Goal: Find contact information: Find contact information

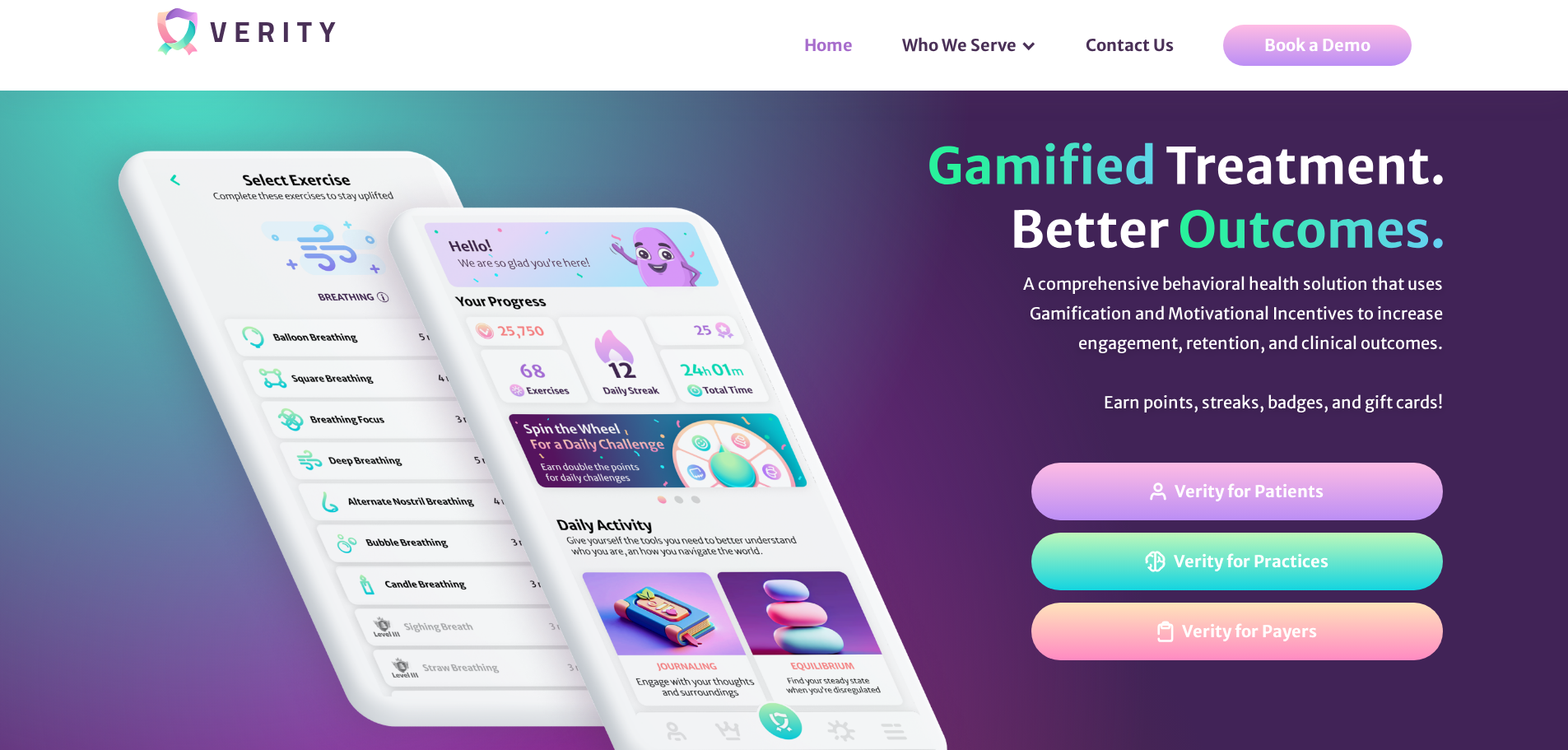
click at [819, 49] on link "Home" at bounding box center [836, 45] width 98 height 49
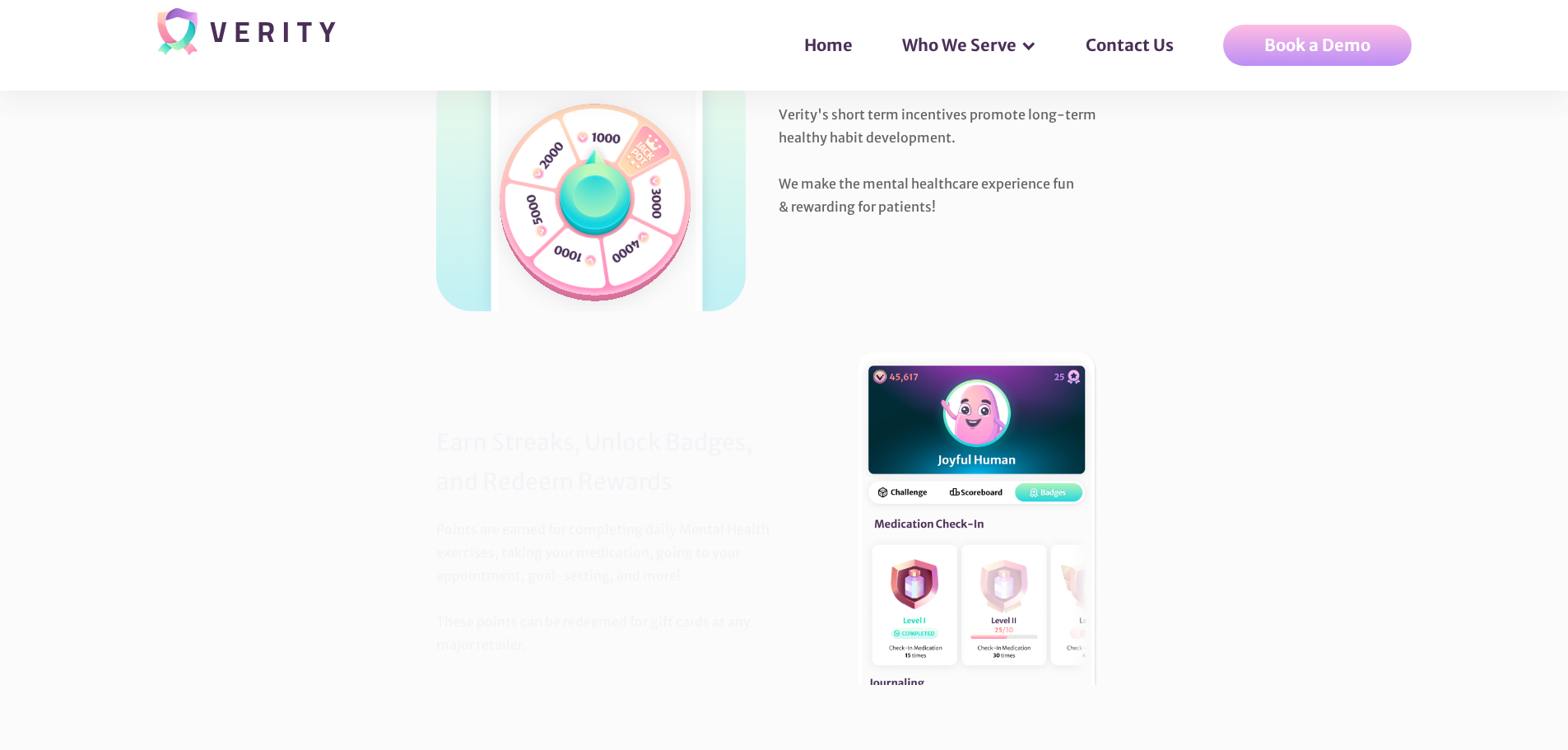
scroll to position [1243, 0]
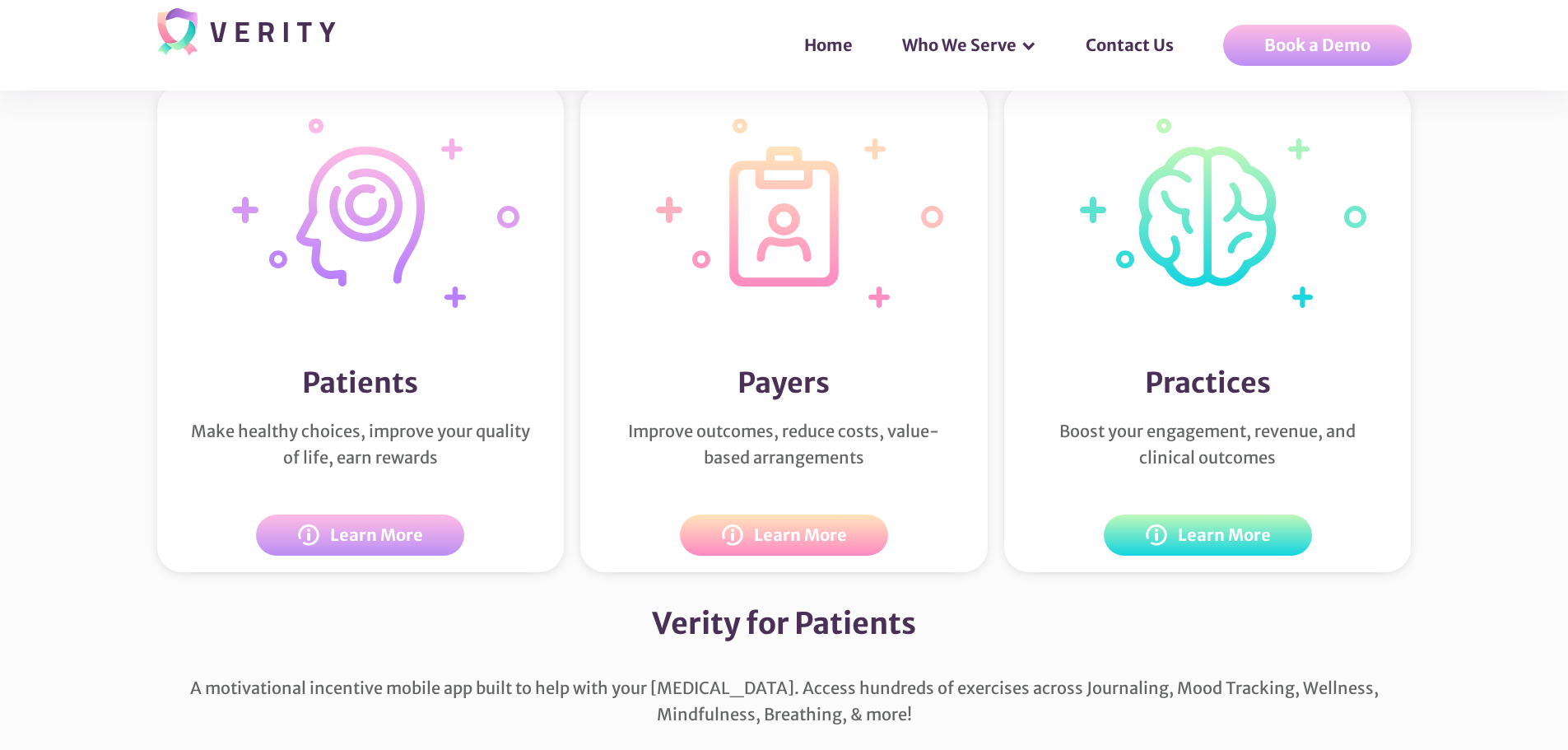
drag, startPoint x: 1282, startPoint y: 466, endPoint x: 1299, endPoint y: 569, distance: 104.4
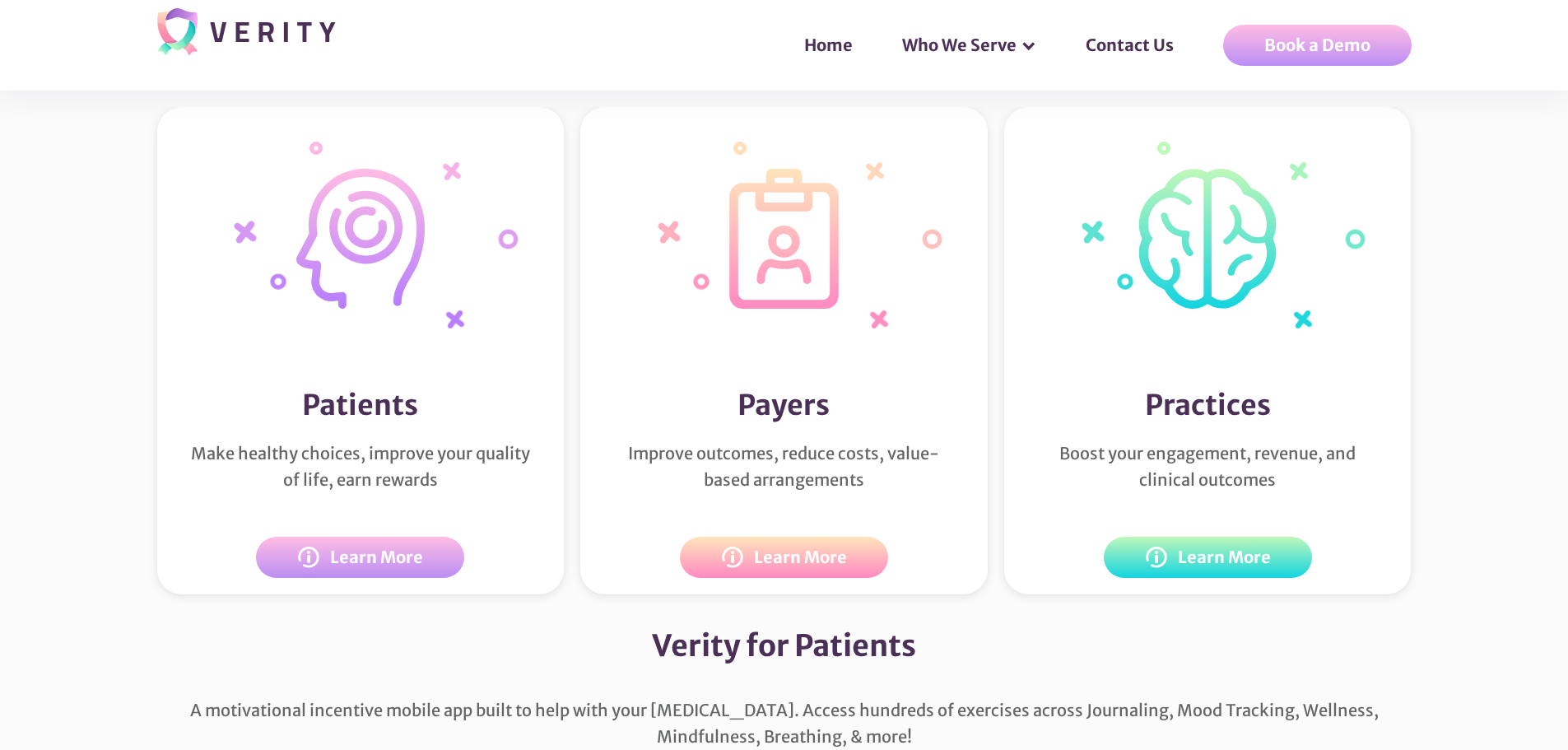
drag, startPoint x: 1300, startPoint y: 543, endPoint x: 1302, endPoint y: 419, distance: 124.0
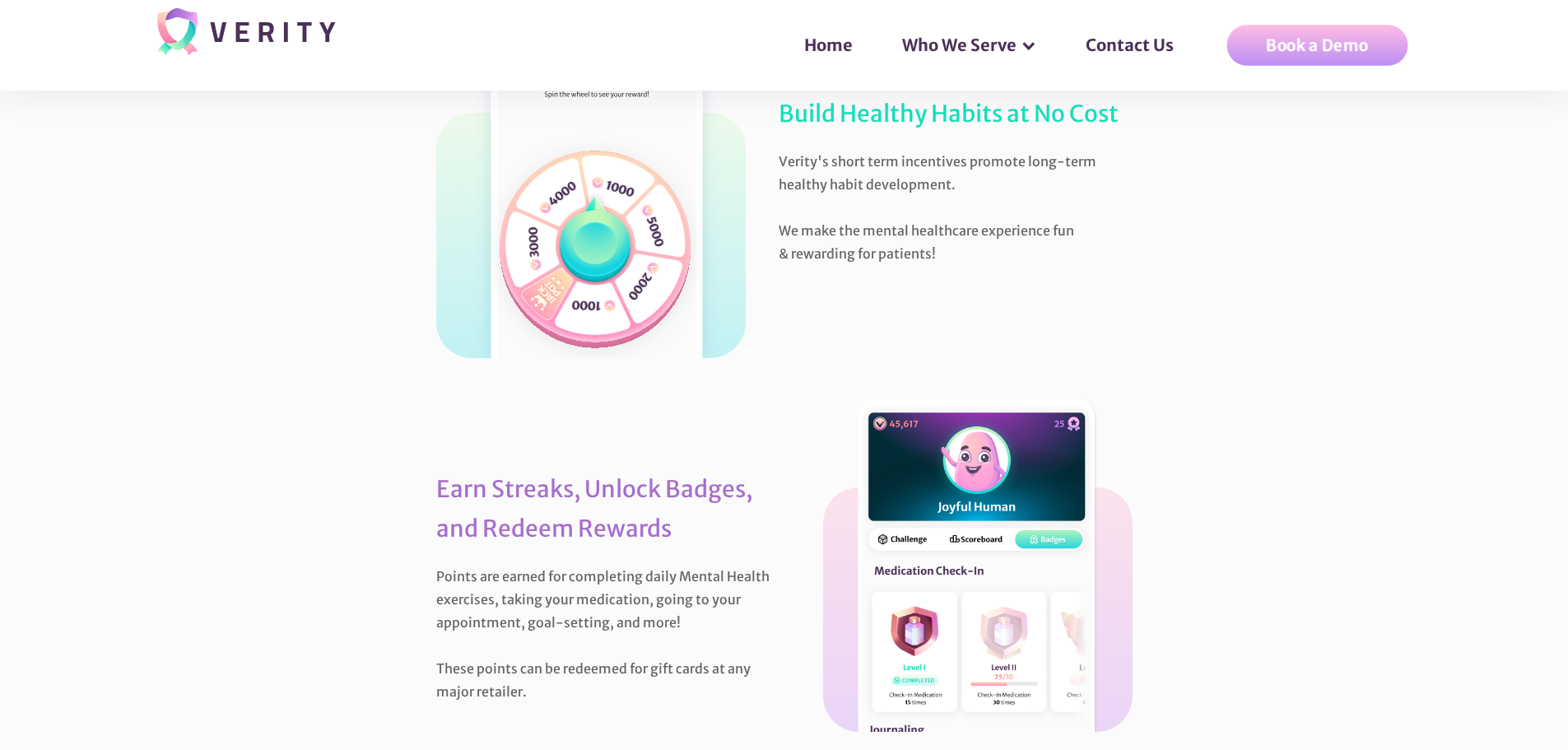
scroll to position [0, 0]
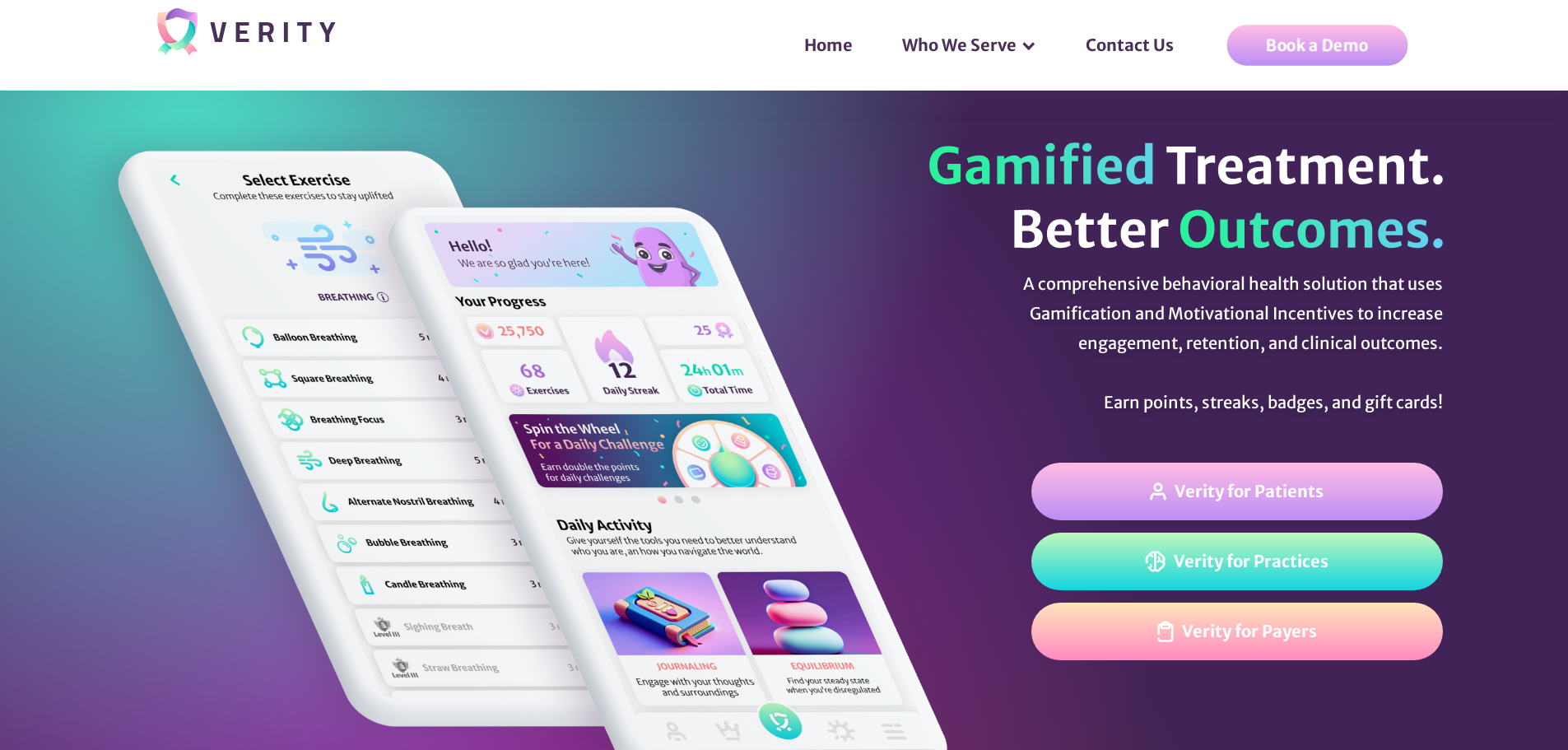
drag, startPoint x: 1343, startPoint y: 462, endPoint x: 1363, endPoint y: 52, distance: 410.5
click at [1128, 297] on div "A comprehensive behavioral health solution that uses Gamification and Motivatio…" at bounding box center [1185, 343] width 515 height 148
click at [1177, 38] on link "Contact Us" at bounding box center [1138, 45] width 138 height 49
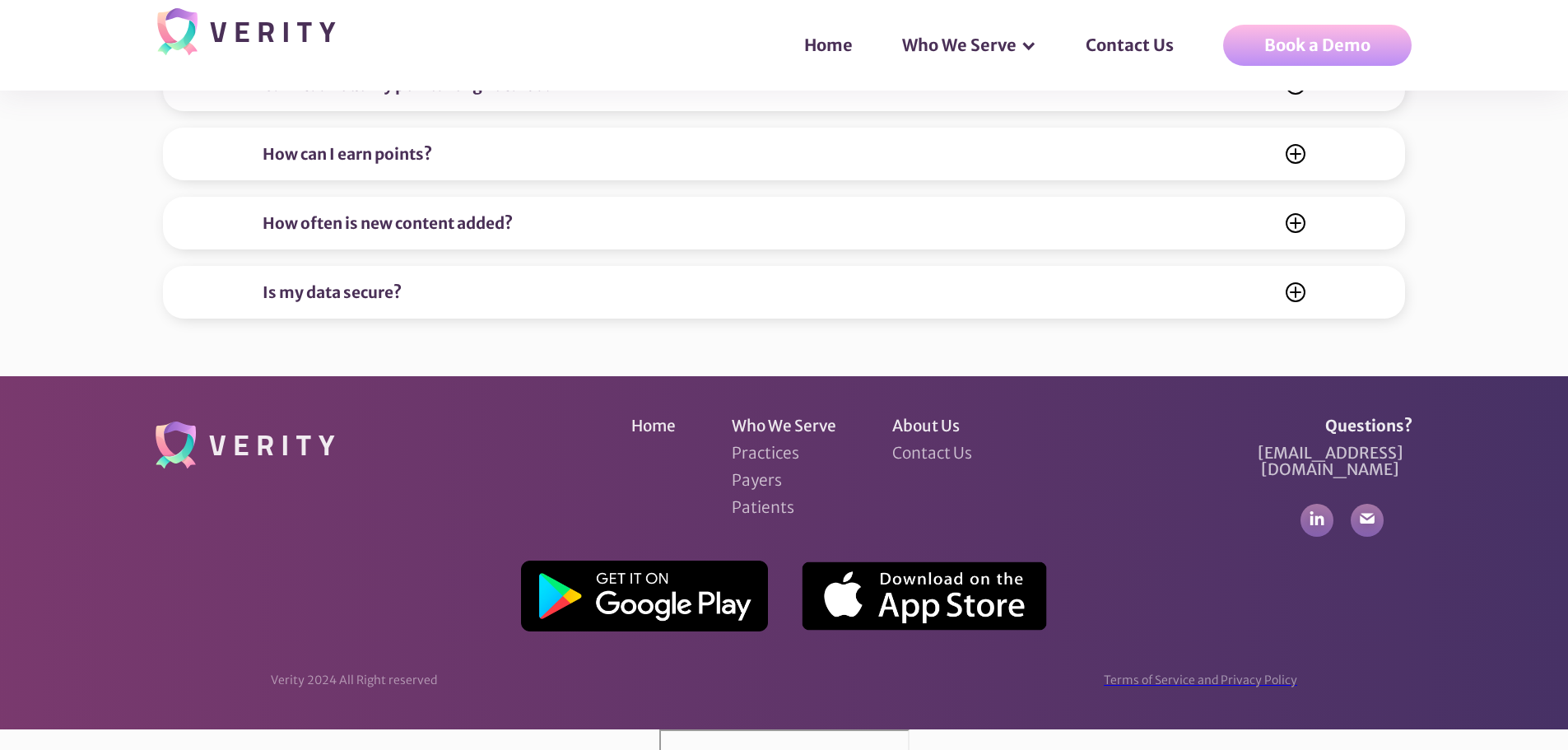
scroll to position [6779, 0]
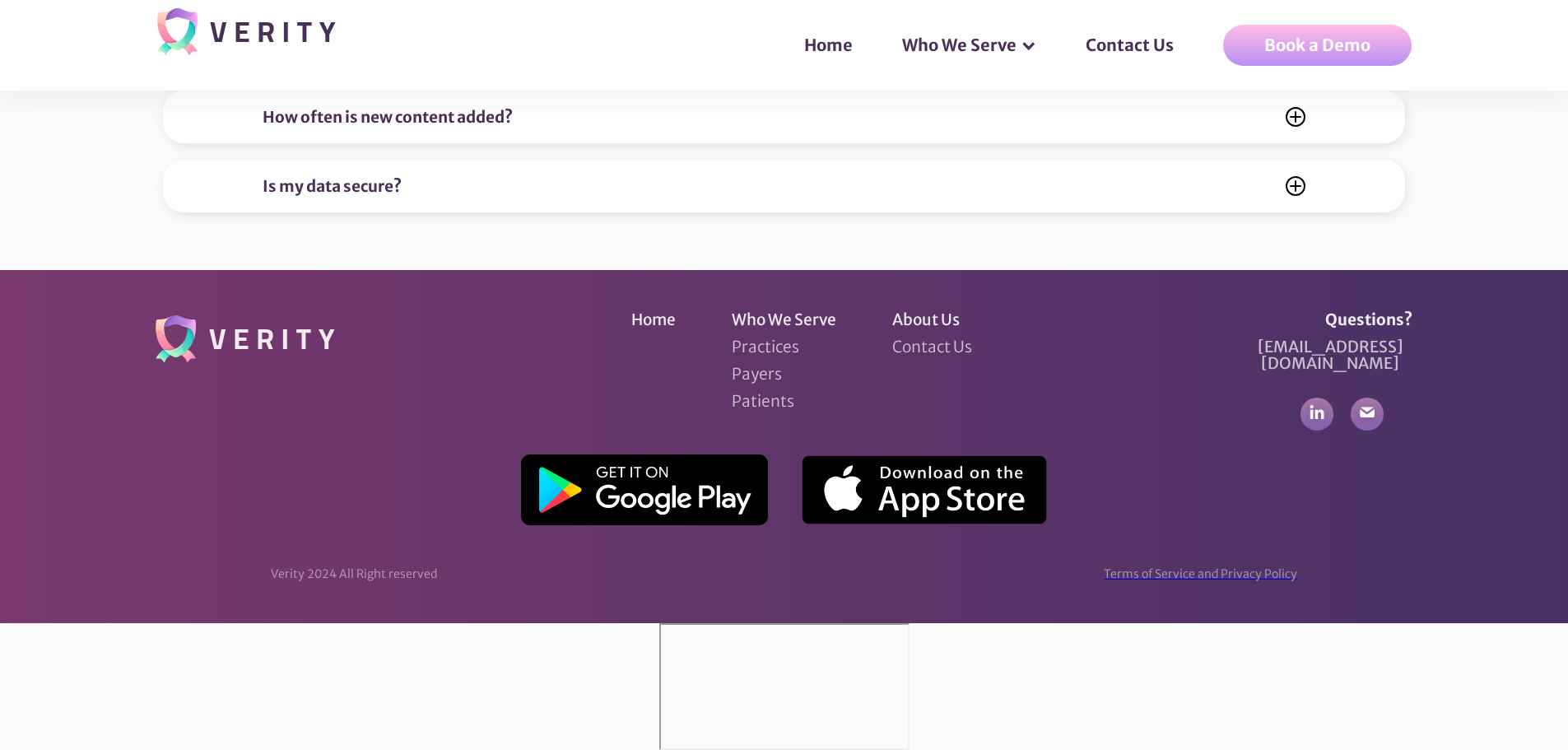
drag, startPoint x: 1219, startPoint y: 233, endPoint x: 1228, endPoint y: 249, distance: 18.4
click at [659, 623] on div at bounding box center [659, 623] width 0 height 0
drag, startPoint x: 1231, startPoint y: 272, endPoint x: 1233, endPoint y: 211, distance: 61.0
click at [659, 623] on div at bounding box center [659, 623] width 0 height 0
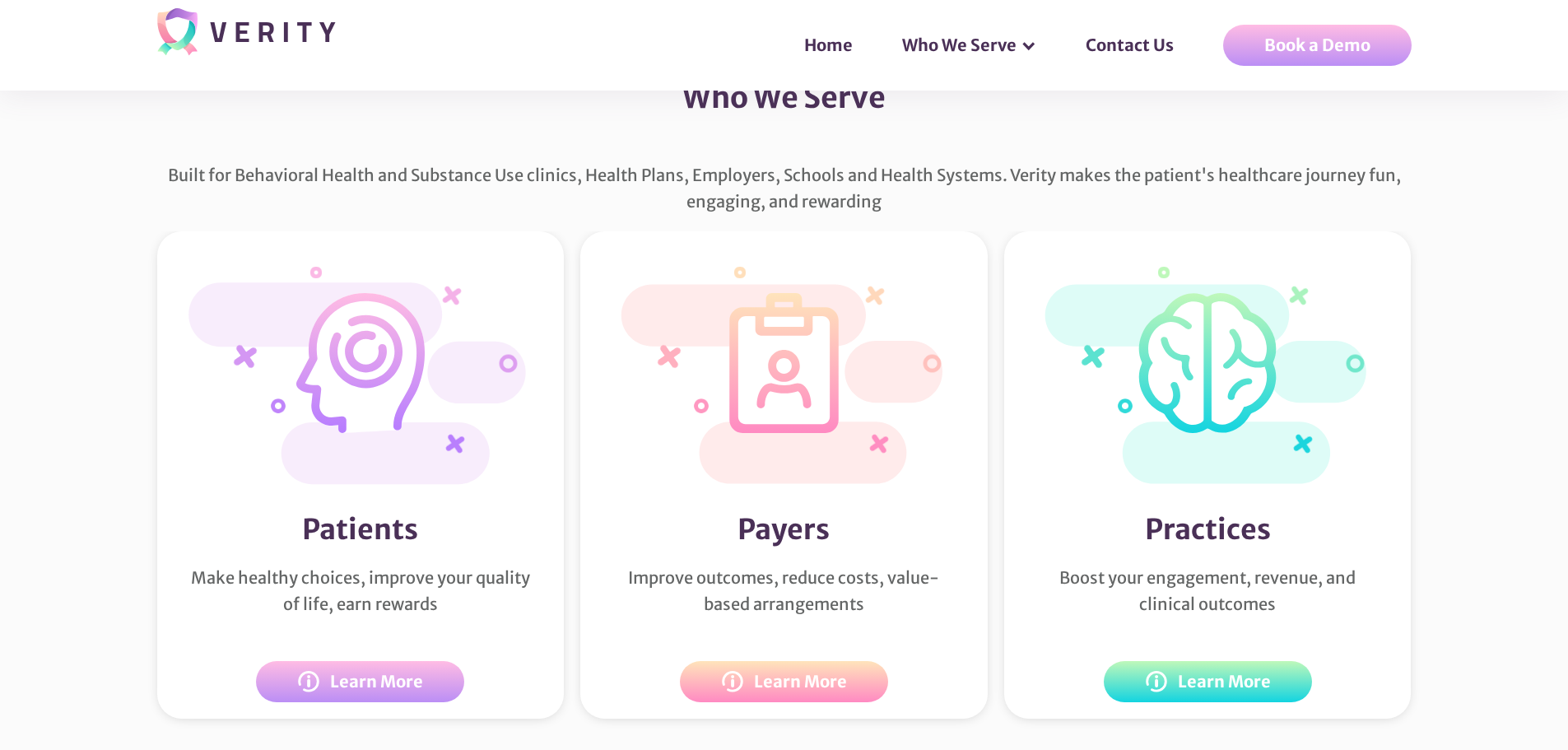
scroll to position [0, 0]
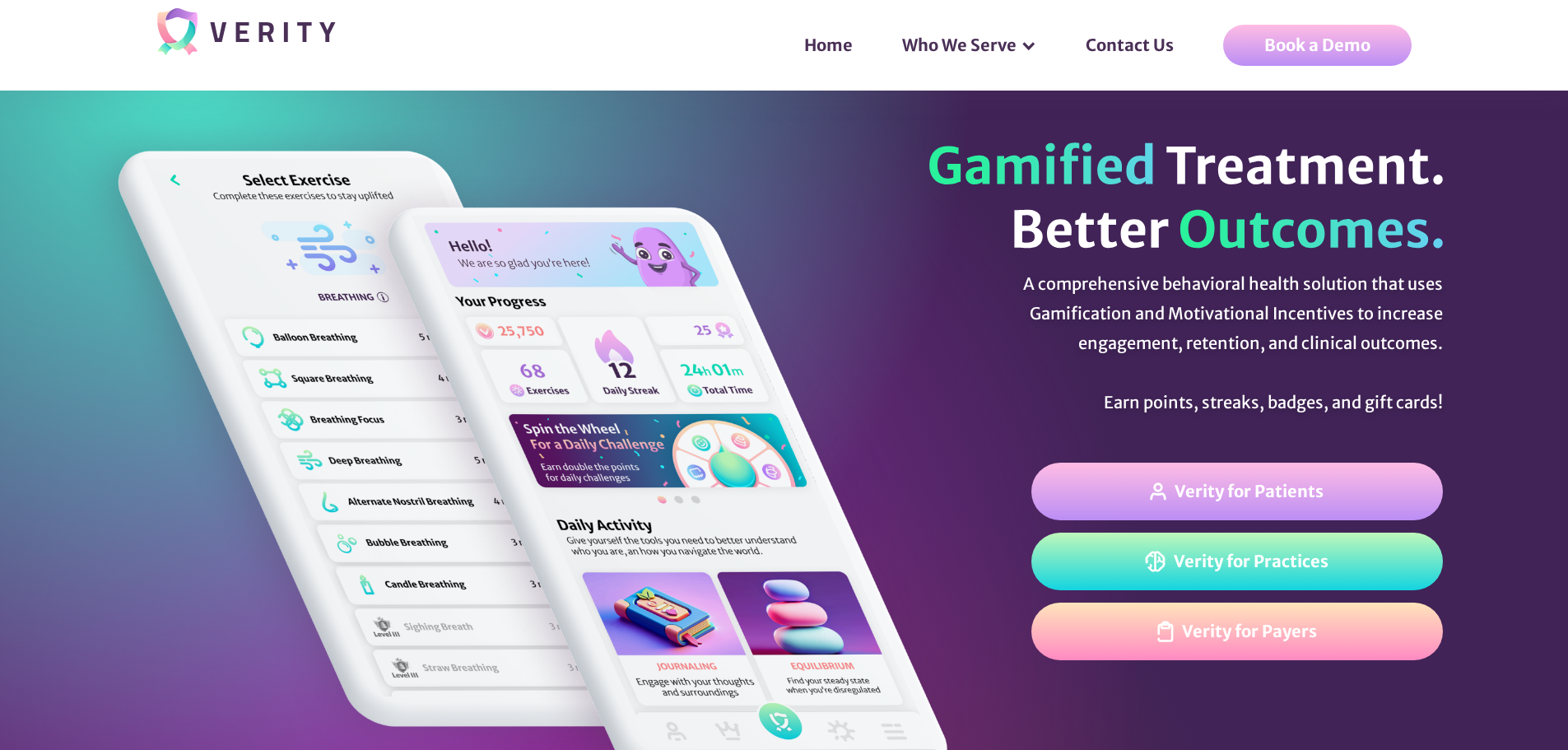
drag, startPoint x: 1306, startPoint y: 543, endPoint x: 185, endPoint y: 24, distance: 1235.3
